Goal: Find specific page/section: Find specific page/section

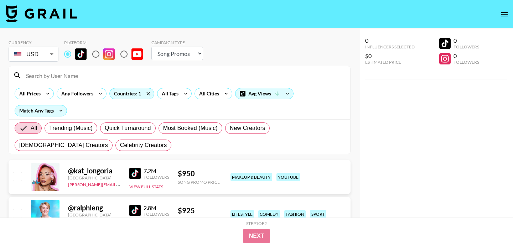
select select "Song"
click at [95, 78] on input at bounding box center [184, 75] width 324 height 11
paste input "isabelverschueren_"
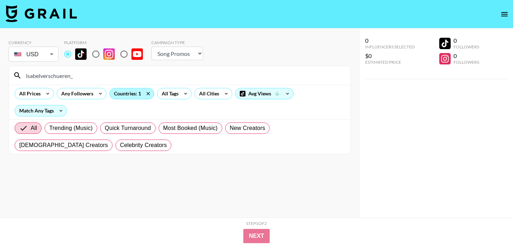
click at [140, 93] on div "Countries: 1" at bounding box center [132, 93] width 44 height 11
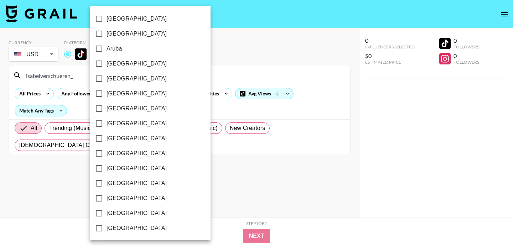
click at [212, 70] on div at bounding box center [256, 123] width 513 height 246
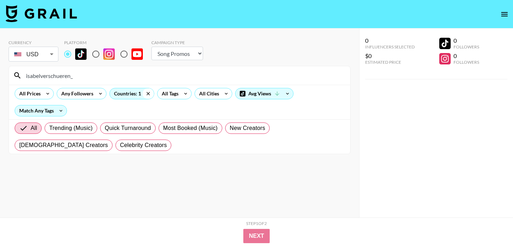
click at [146, 94] on icon at bounding box center [147, 93] width 11 height 11
click at [151, 109] on div "All Prices Any Followers All Countries All Tags All Cities Avg Views Match Any …" at bounding box center [179, 102] width 341 height 35
click at [80, 75] on input "isabelverschueren_" at bounding box center [184, 75] width 324 height 11
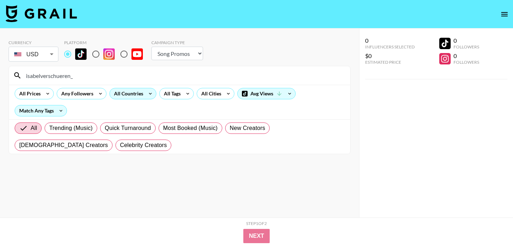
paste input
type input "isabelverschueren"
